Goal: Book appointment/travel/reservation

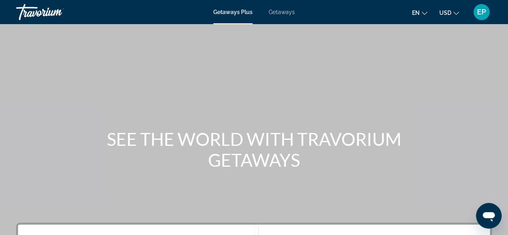
click at [447, 14] on span "USD" at bounding box center [445, 13] width 12 height 6
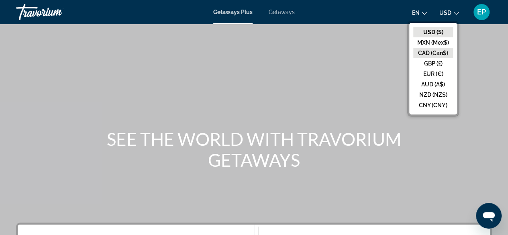
click at [435, 50] on button "CAD (Can$)" at bounding box center [433, 53] width 40 height 10
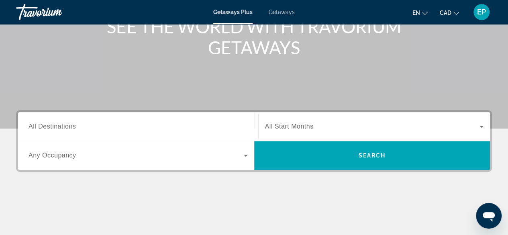
scroll to position [129, 0]
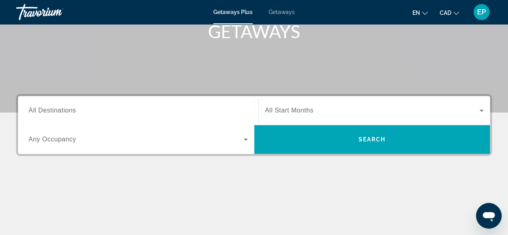
click at [48, 111] on span "All Destinations" at bounding box center [52, 110] width 47 height 7
click at [48, 111] on input "Destination All Destinations" at bounding box center [138, 111] width 219 height 10
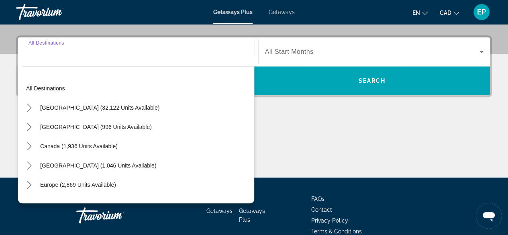
scroll to position [196, 0]
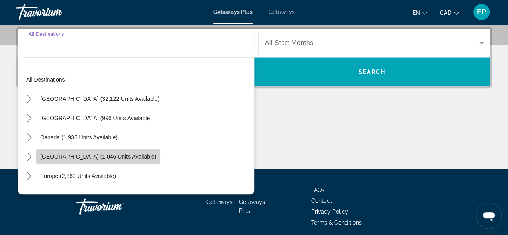
click at [53, 155] on span "[GEOGRAPHIC_DATA] (1,046 units available)" at bounding box center [98, 156] width 116 height 6
type input "**********"
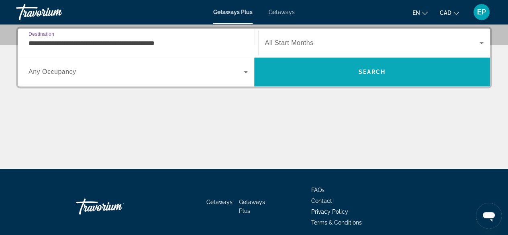
click at [255, 79] on span "Search" at bounding box center [372, 71] width 236 height 19
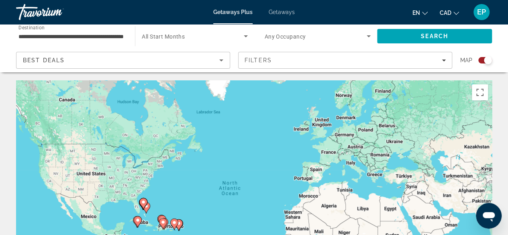
click at [340, 36] on span "Search widget" at bounding box center [316, 36] width 102 height 10
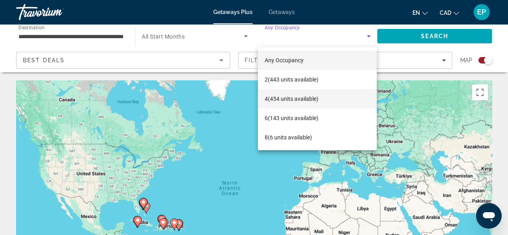
click at [303, 101] on span "4 (454 units available)" at bounding box center [291, 99] width 54 height 10
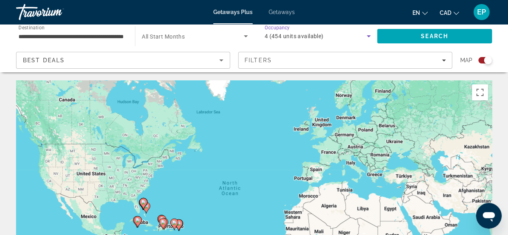
click at [245, 36] on icon "Search widget" at bounding box center [246, 36] width 4 height 2
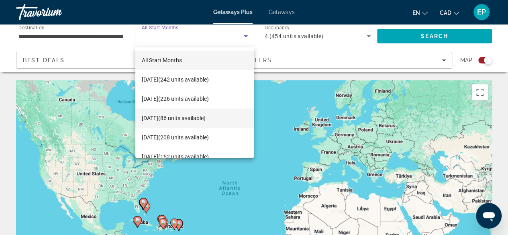
click at [206, 121] on span "[DATE] (86 units available)" at bounding box center [174, 118] width 64 height 10
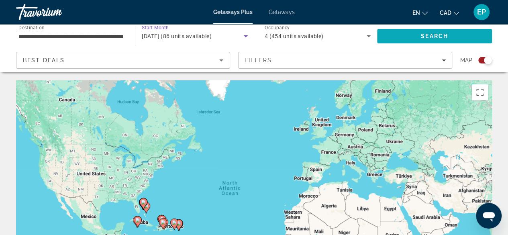
click at [419, 35] on span "Search" at bounding box center [434, 36] width 115 height 19
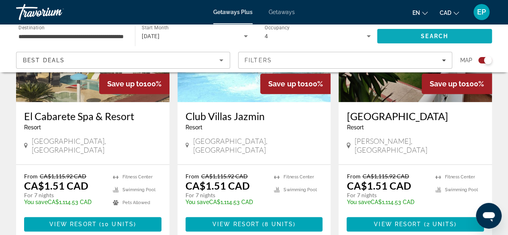
scroll to position [380, 0]
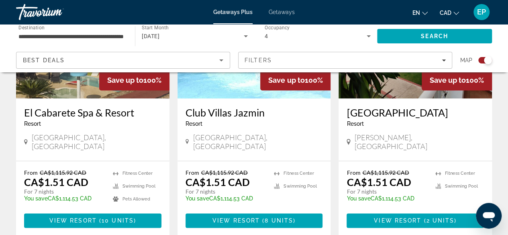
click at [58, 94] on img "Main content" at bounding box center [92, 34] width 153 height 129
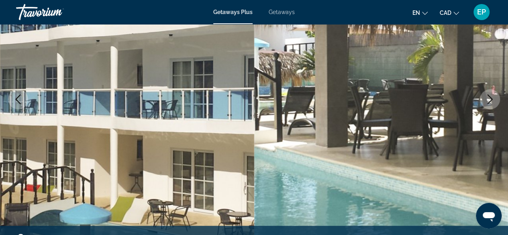
scroll to position [110, 0]
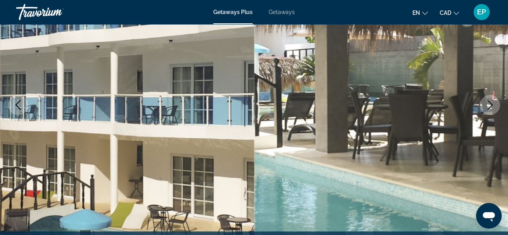
click at [488, 107] on icon "Next image" at bounding box center [490, 105] width 10 height 10
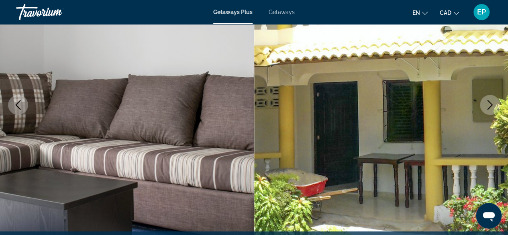
click at [495, 105] on button "Next image" at bounding box center [490, 105] width 20 height 20
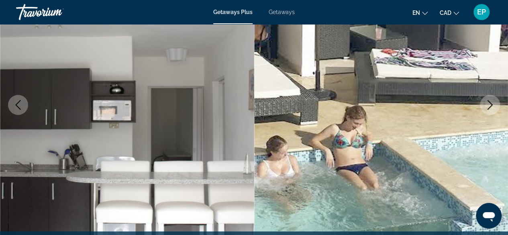
click at [496, 106] on button "Next image" at bounding box center [490, 105] width 20 height 20
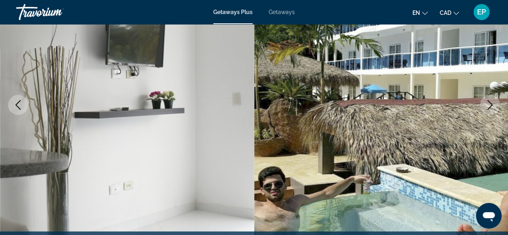
click at [495, 103] on button "Next image" at bounding box center [490, 105] width 20 height 20
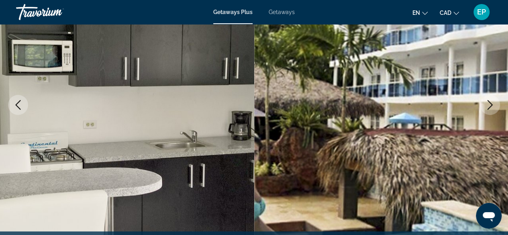
click at [496, 104] on button "Next image" at bounding box center [490, 105] width 20 height 20
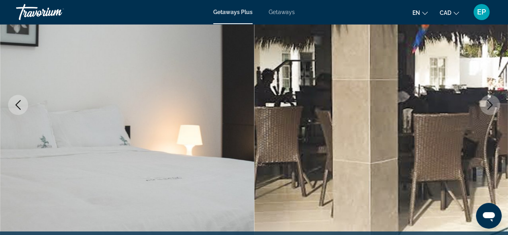
click at [493, 105] on icon "Next image" at bounding box center [490, 105] width 10 height 10
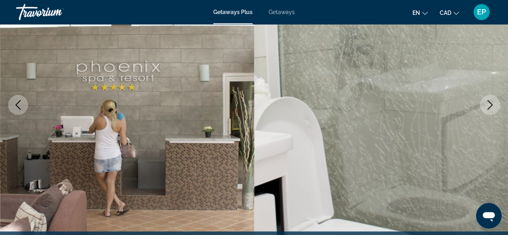
click at [497, 104] on button "Next image" at bounding box center [490, 105] width 20 height 20
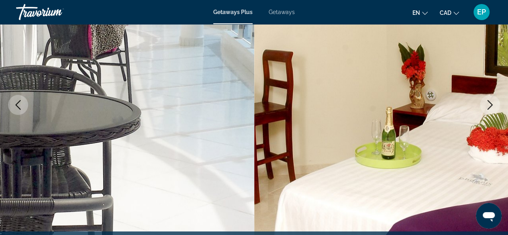
click at [500, 104] on button "Next image" at bounding box center [490, 105] width 20 height 20
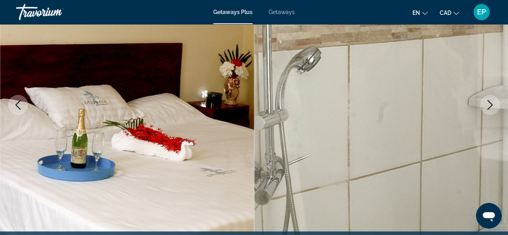
click at [501, 104] on img "Main content" at bounding box center [381, 105] width 254 height 382
click at [496, 104] on button "Next image" at bounding box center [490, 105] width 20 height 20
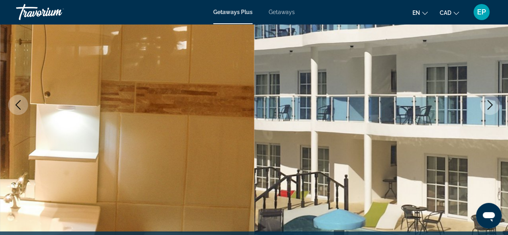
click at [495, 106] on button "Next image" at bounding box center [490, 105] width 20 height 20
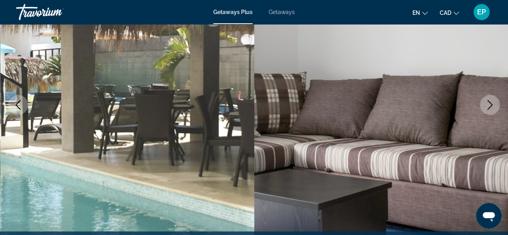
click at [495, 107] on button "Next image" at bounding box center [490, 105] width 20 height 20
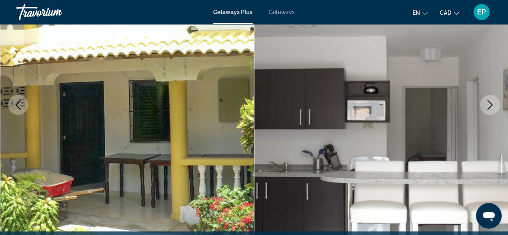
click at [494, 108] on icon "Next image" at bounding box center [490, 105] width 10 height 10
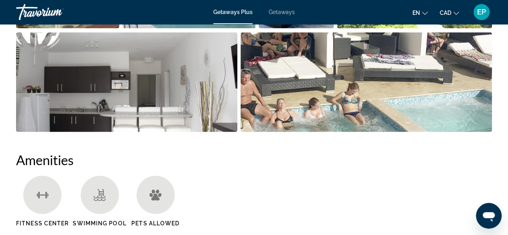
scroll to position [654, 0]
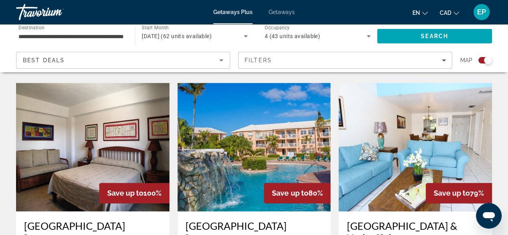
scroll to position [548, 0]
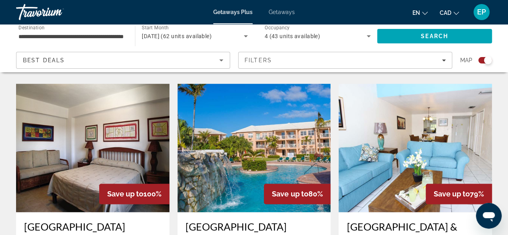
click at [277, 151] on img "Main content" at bounding box center [254, 148] width 153 height 129
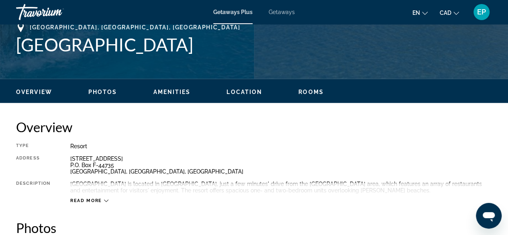
scroll to position [334, 0]
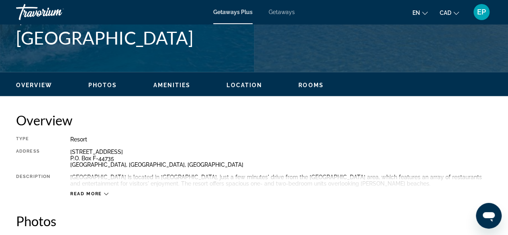
click at [92, 194] on span "Read more" at bounding box center [86, 193] width 32 height 5
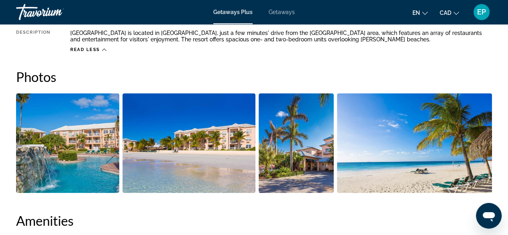
scroll to position [478, 0]
click at [209, 152] on img "Open full-screen image slider" at bounding box center [189, 143] width 133 height 100
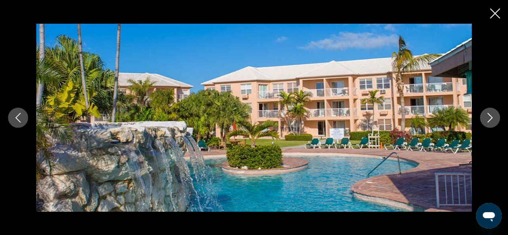
click at [486, 116] on icon "Next image" at bounding box center [490, 118] width 10 height 10
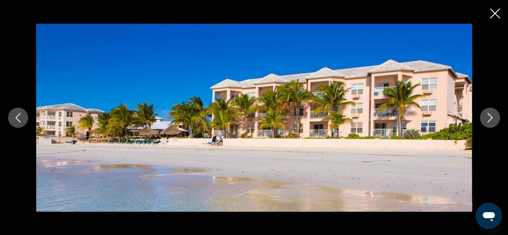
click at [487, 114] on icon "Next image" at bounding box center [490, 118] width 10 height 10
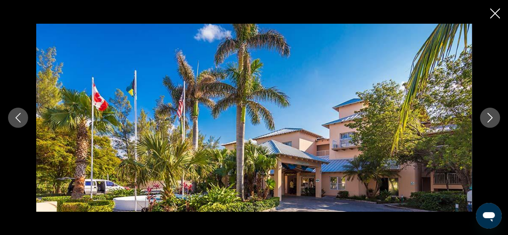
click at [489, 114] on icon "Next image" at bounding box center [490, 118] width 10 height 10
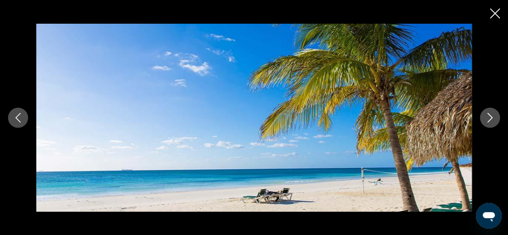
click at [486, 115] on icon "Next image" at bounding box center [490, 118] width 10 height 10
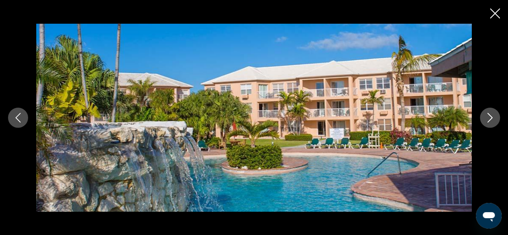
click at [488, 120] on icon "Next image" at bounding box center [490, 118] width 10 height 10
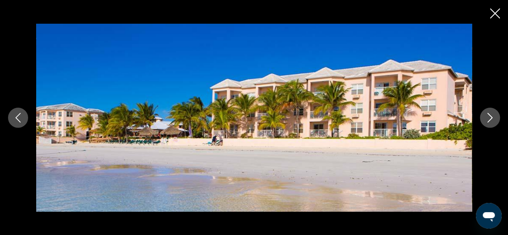
click at [495, 20] on button "Close slideshow" at bounding box center [495, 14] width 10 height 12
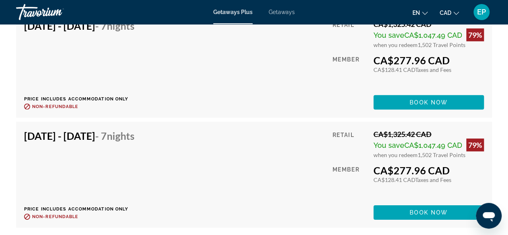
scroll to position [2710, 0]
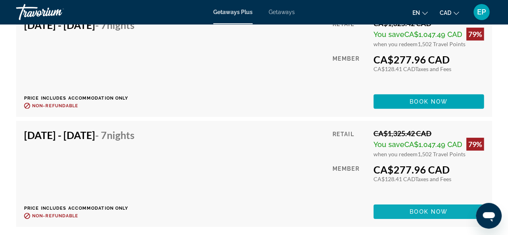
click at [426, 211] on span "Book now" at bounding box center [429, 211] width 38 height 6
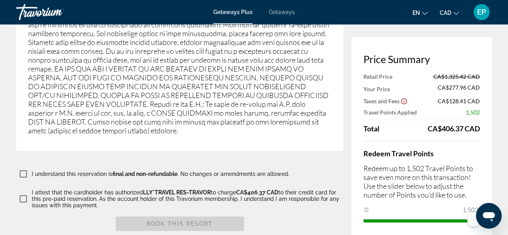
scroll to position [1410, 0]
click at [341, 167] on div "I understand this reservation is final and non-refundable . No changes or amend…" at bounding box center [179, 174] width 327 height 14
click at [329, 217] on div "Book this Resort Your credit card will be charged CA$406.37 CAD" at bounding box center [179, 230] width 327 height 27
click at [341, 223] on div "Book this Resort Your credit card will be charged CA$406.37 CAD" at bounding box center [179, 230] width 327 height 27
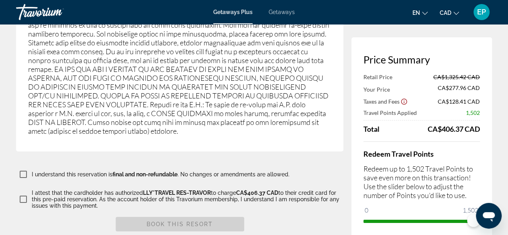
click at [341, 219] on div "Book this Resort Your credit card will be charged CA$406.37 CAD" at bounding box center [179, 230] width 327 height 27
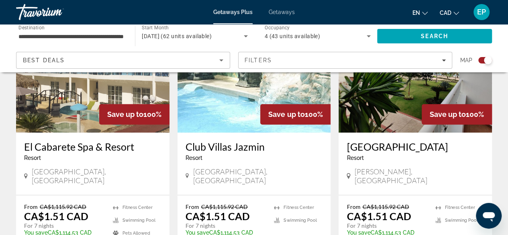
scroll to position [346, 0]
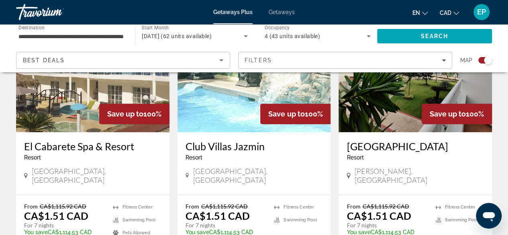
click at [218, 149] on h3 "Club Villas Jazmin" at bounding box center [254, 146] width 137 height 12
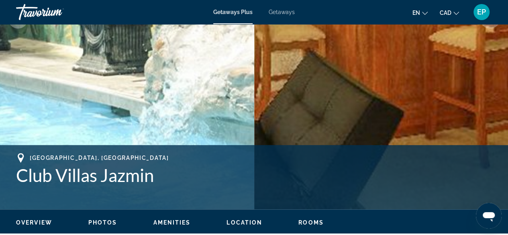
scroll to position [195, 0]
